Goal: Check status: Check status

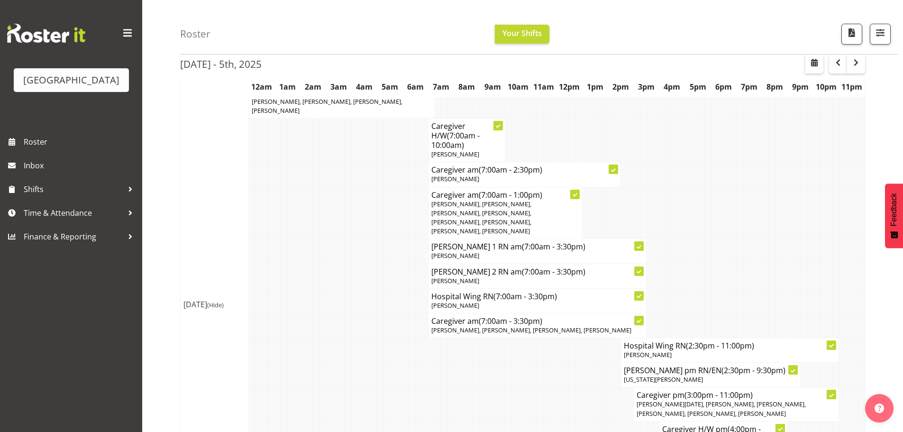
scroll to position [285, 0]
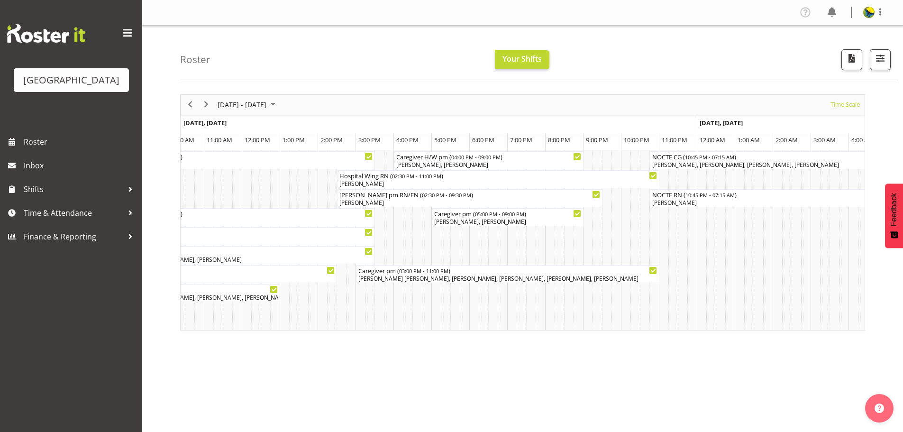
scroll to position [0, 1391]
